Goal: Transaction & Acquisition: Book appointment/travel/reservation

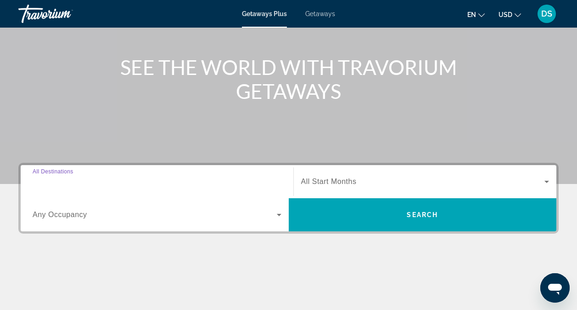
click at [121, 185] on input "Destination All Destinations" at bounding box center [157, 181] width 249 height 11
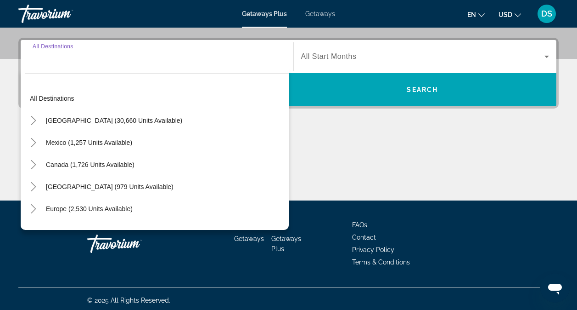
scroll to position [220, 0]
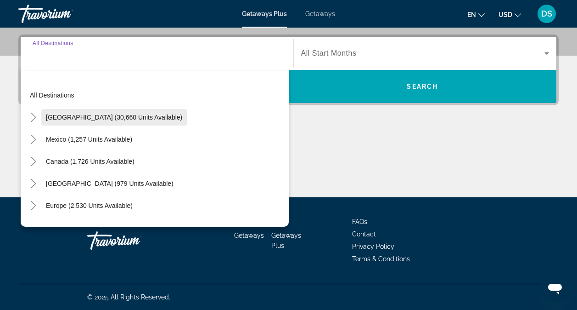
click at [139, 117] on span "[GEOGRAPHIC_DATA] (30,660 units available)" at bounding box center [114, 116] width 136 height 7
type input "**********"
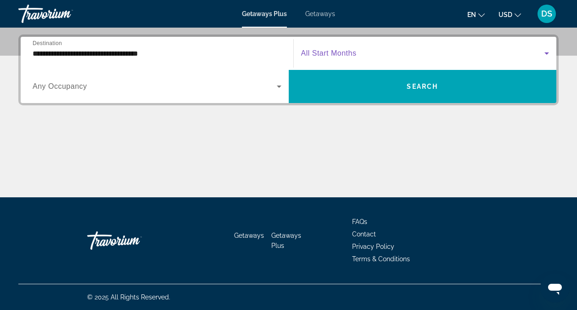
click at [388, 52] on span "Search widget" at bounding box center [423, 53] width 244 height 11
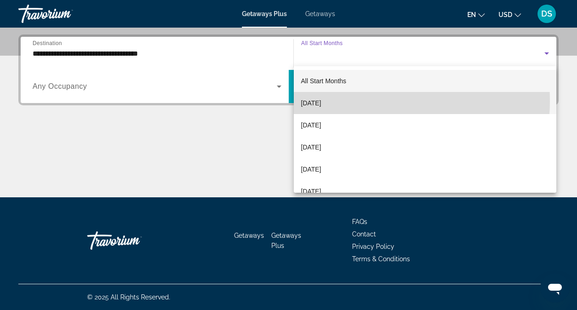
click at [370, 101] on mat-option "[DATE]" at bounding box center [425, 103] width 263 height 22
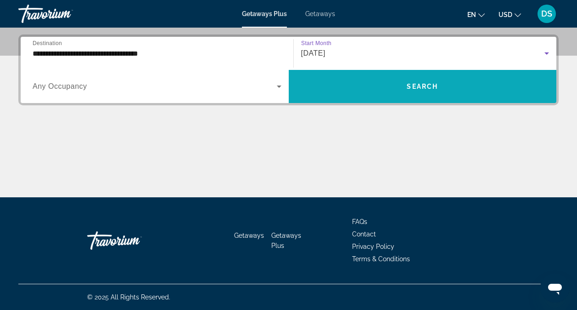
click at [408, 87] on span "Search" at bounding box center [422, 86] width 31 height 7
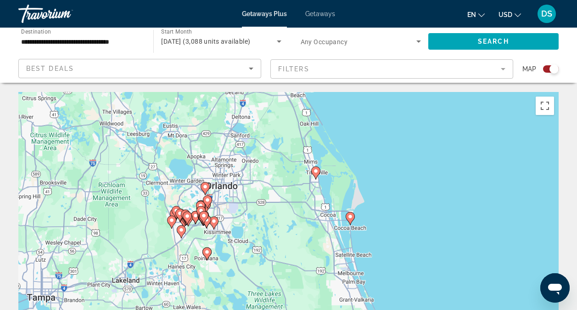
click at [208, 189] on icon "Main content" at bounding box center [205, 188] width 8 height 12
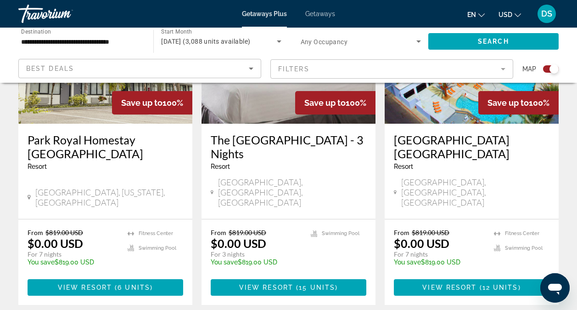
scroll to position [1558, 0]
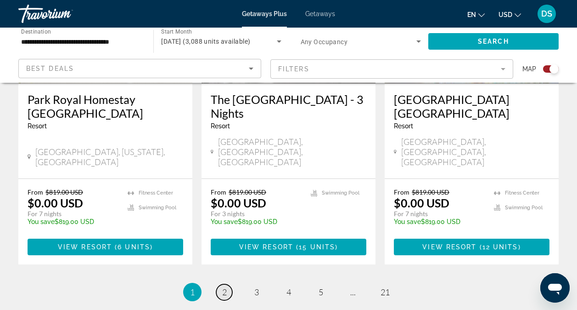
click at [221, 284] on link "page 2" at bounding box center [224, 292] width 16 height 16
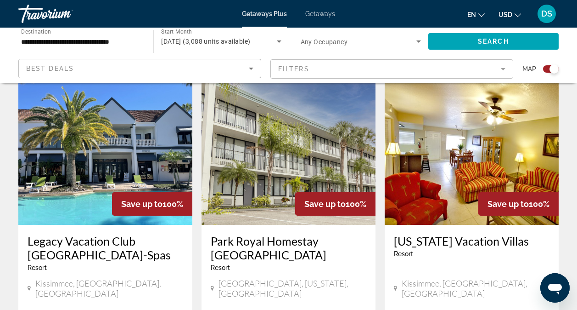
scroll to position [322, 0]
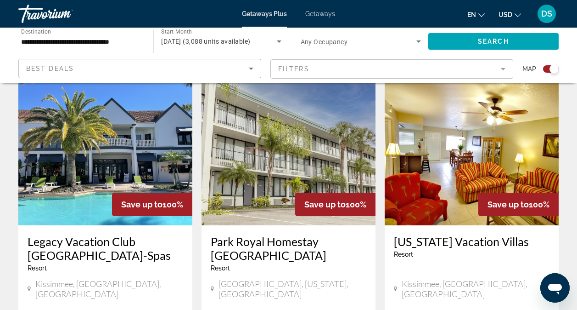
click at [450, 68] on mat-form-field "Filters" at bounding box center [392, 68] width 243 height 19
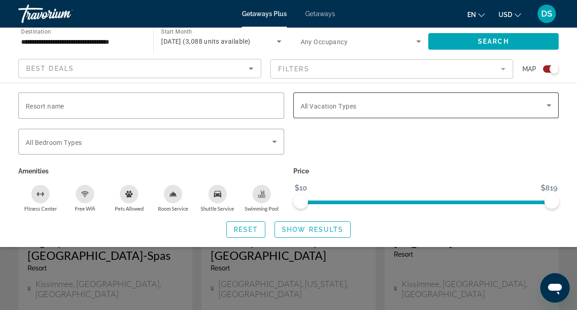
click at [374, 109] on span "Search widget" at bounding box center [424, 105] width 247 height 11
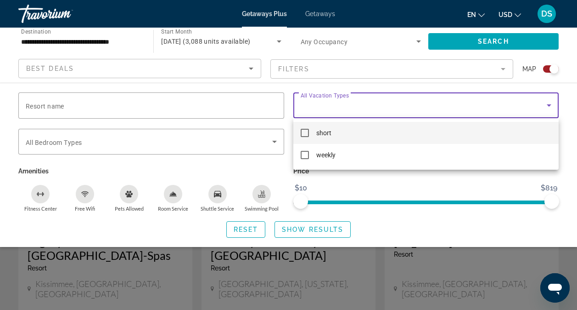
click at [307, 131] on mat-pseudo-checkbox at bounding box center [305, 133] width 8 height 8
click at [300, 225] on div at bounding box center [288, 155] width 577 height 310
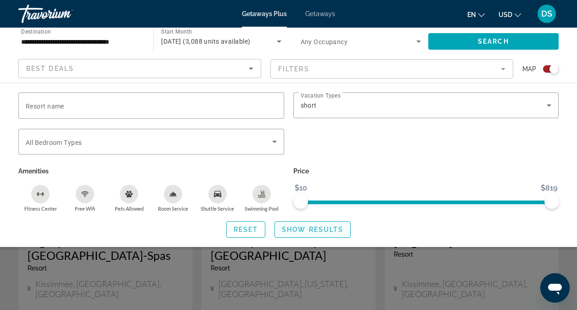
click at [332, 230] on span "Show Results" at bounding box center [313, 229] width 62 height 7
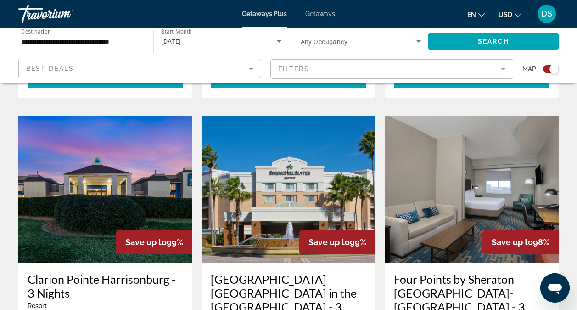
scroll to position [1332, 0]
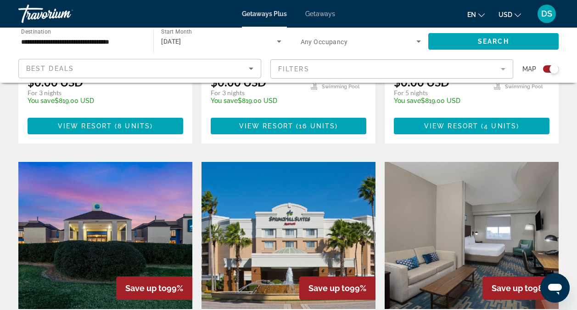
click at [276, 166] on img "Main content" at bounding box center [289, 235] width 174 height 147
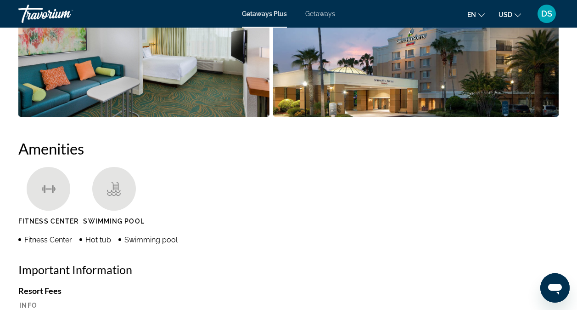
scroll to position [781, 0]
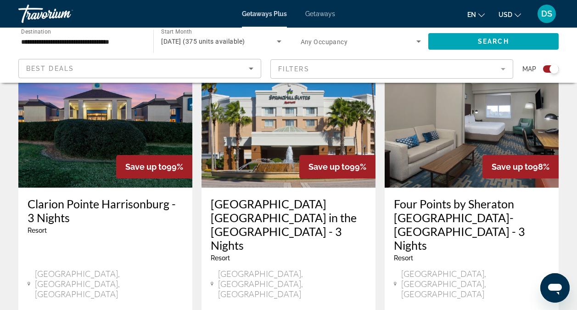
scroll to position [1470, 0]
